Goal: Information Seeking & Learning: Understand process/instructions

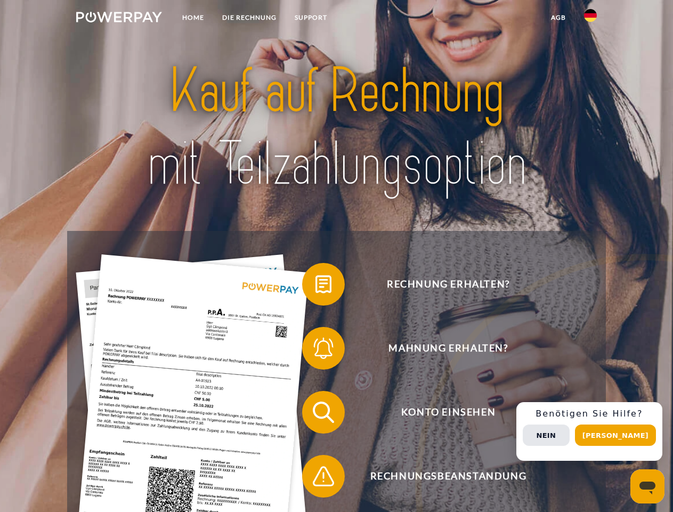
click at [119, 19] on img at bounding box center [119, 17] width 86 height 11
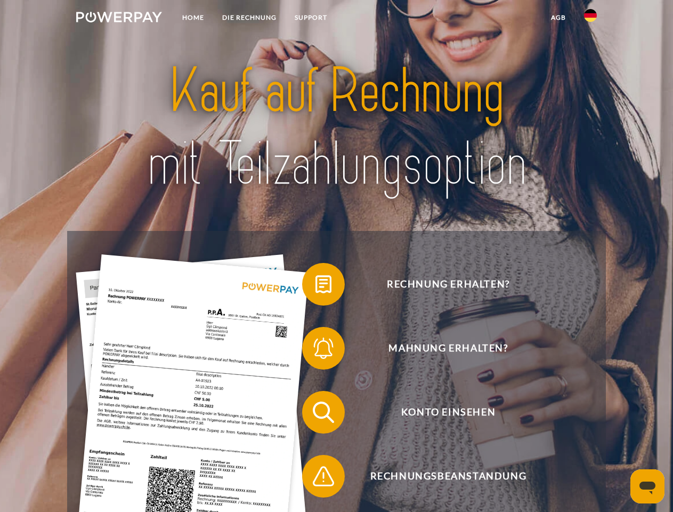
click at [591, 19] on img at bounding box center [590, 15] width 13 height 13
click at [558, 18] on link "agb" at bounding box center [558, 17] width 33 height 19
click at [316, 286] on span at bounding box center [307, 283] width 53 height 53
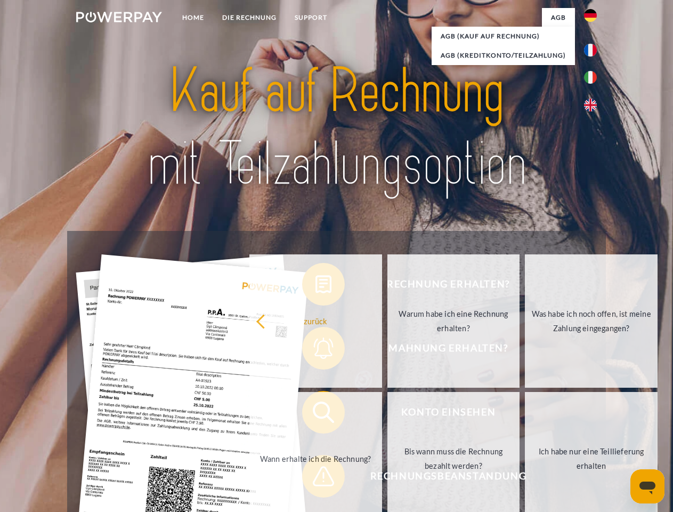
click at [316, 350] on div "Rechnung erhalten? Mahnung erhalten? Konto einsehen" at bounding box center [336, 444] width 538 height 426
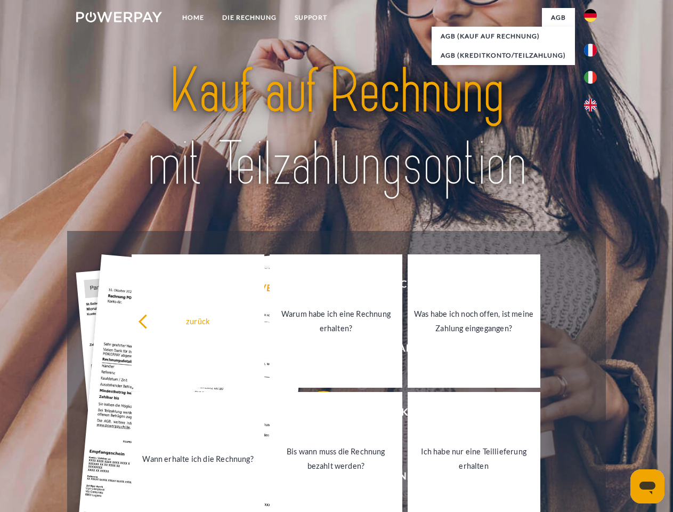
click at [316, 414] on link "Bis wann muss die Rechnung bezahlt werden?" at bounding box center [336, 458] width 133 height 133
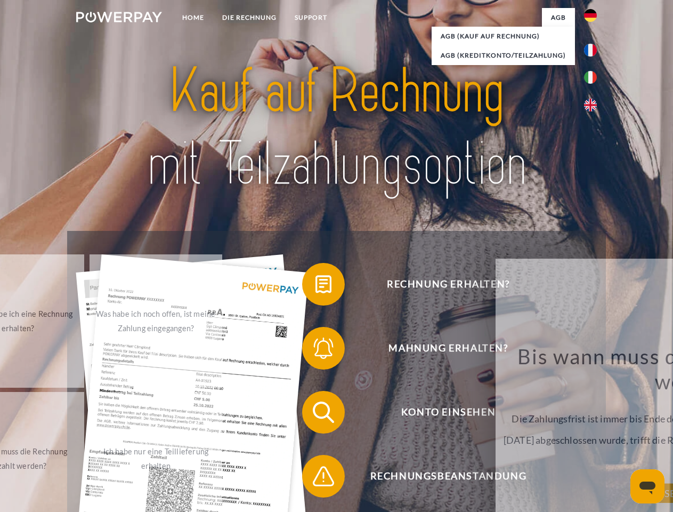
click at [316, 478] on span at bounding box center [307, 475] width 53 height 53
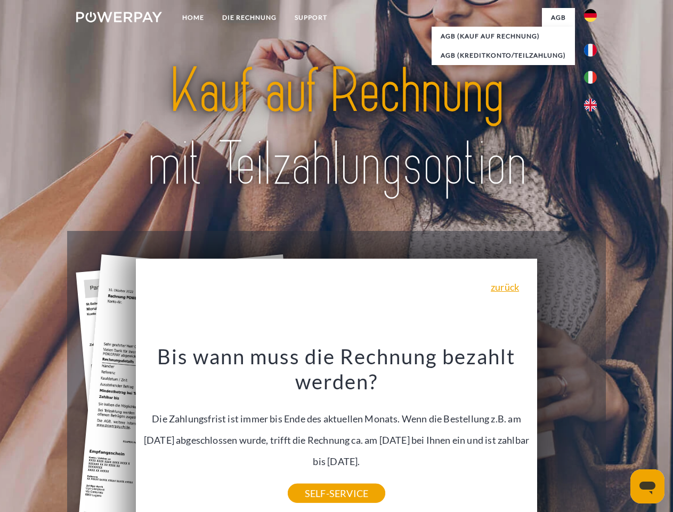
click at [593, 431] on div "Rechnung erhalten? Mahnung erhalten? Konto einsehen" at bounding box center [336, 444] width 538 height 426
click at [567, 433] on span "Konto einsehen" at bounding box center [448, 412] width 261 height 43
click at [619, 435] on header "Home DIE RECHNUNG SUPPORT" at bounding box center [336, 368] width 673 height 736
